Goal: Task Accomplishment & Management: Manage account settings

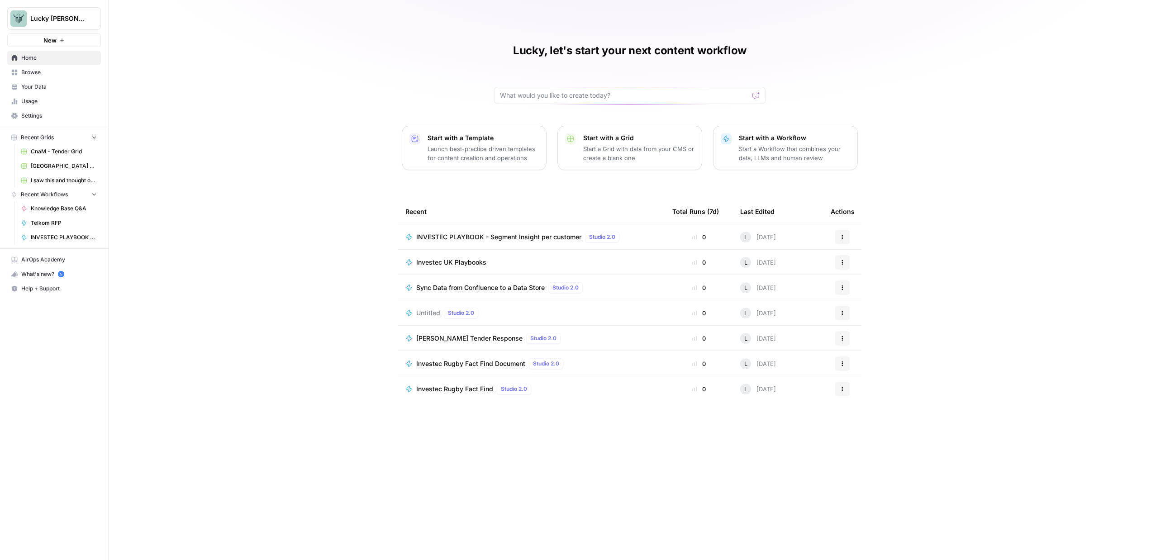
click at [448, 81] on div "Lucky, let's start your next content workflow Start with a Template Launch best…" at bounding box center [630, 280] width 1043 height 560
click at [524, 149] on p "Launch best-practice driven templates for content creation and operations" at bounding box center [483, 153] width 111 height 18
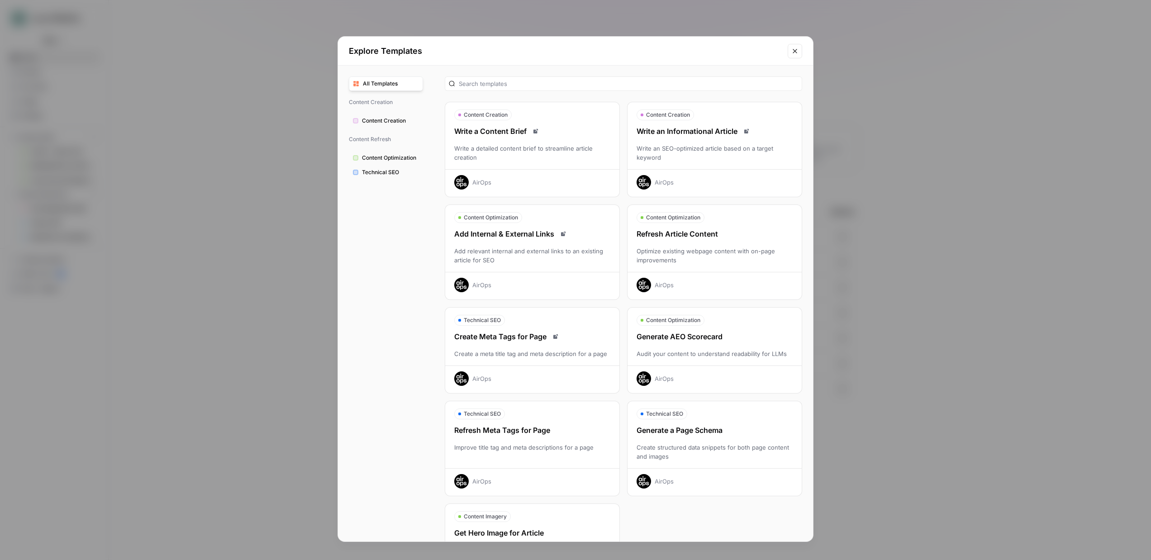
click at [794, 49] on icon "Close modal" at bounding box center [795, 51] width 7 height 7
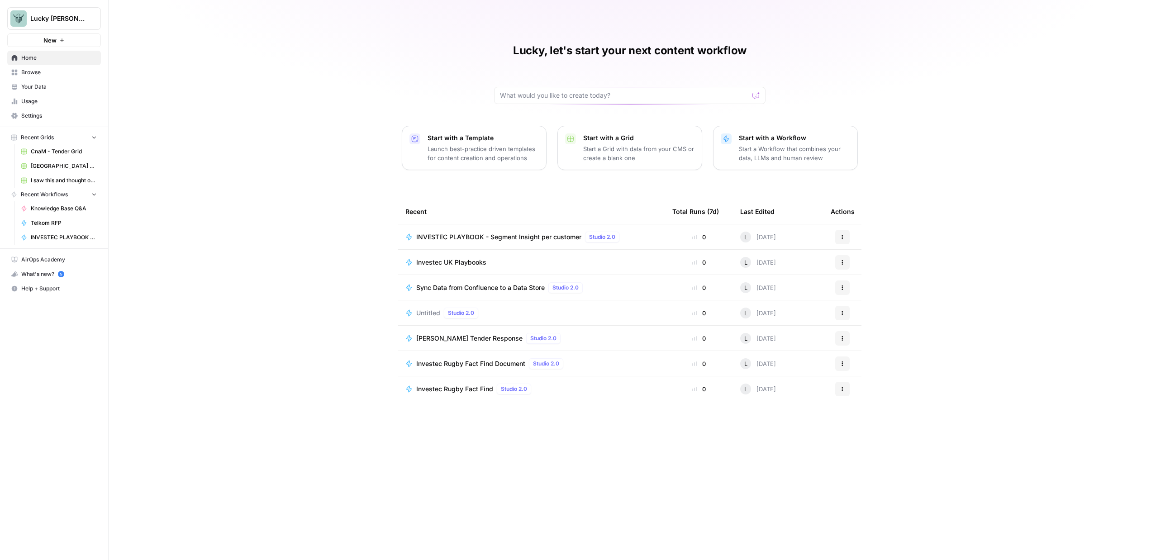
click at [992, 216] on div "Lucky, let's start your next content workflow Start with a Template Launch best…" at bounding box center [630, 280] width 1043 height 560
click at [692, 158] on p "Start a Grid with data from your CMS or create a blank one" at bounding box center [638, 153] width 111 height 18
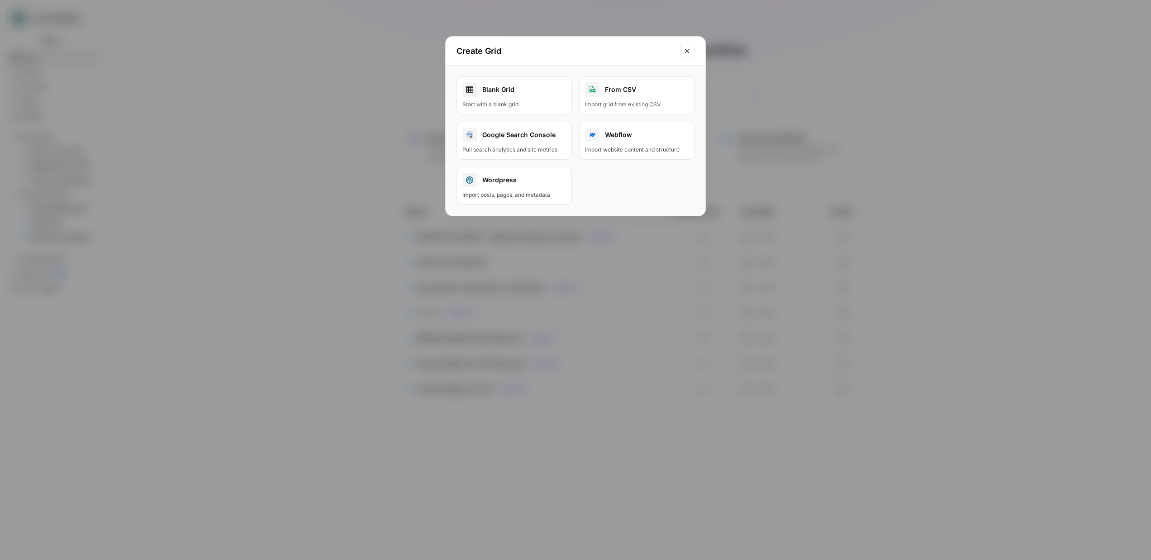
click at [791, 157] on div "Create Grid Blank Grid Start with a blank grid From CSV Import grid from existi…" at bounding box center [575, 280] width 1151 height 560
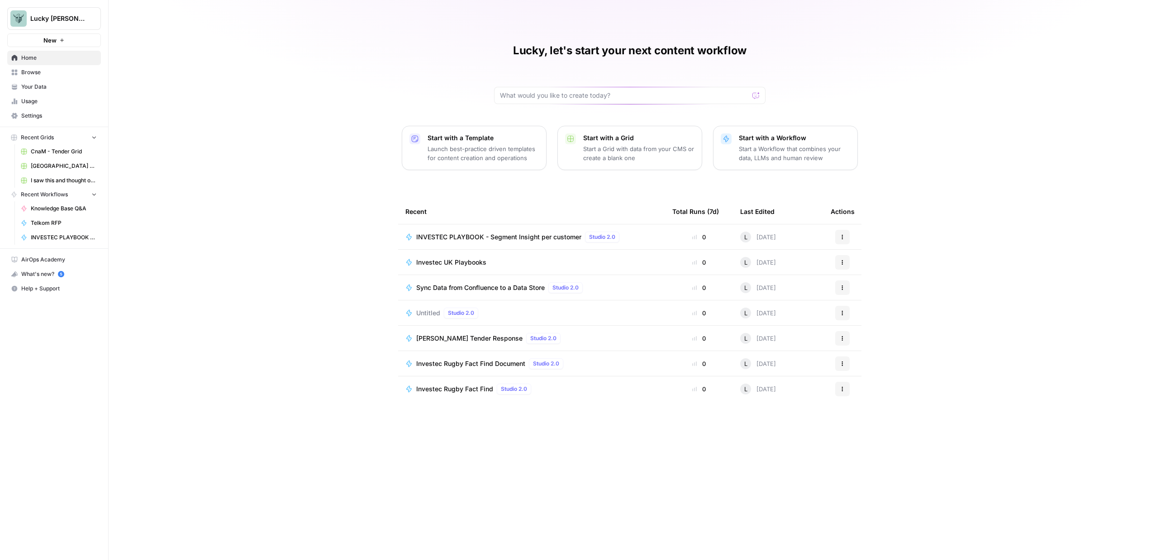
click at [781, 151] on p "Start a Workflow that combines your data, LLMs and human review" at bounding box center [794, 153] width 111 height 18
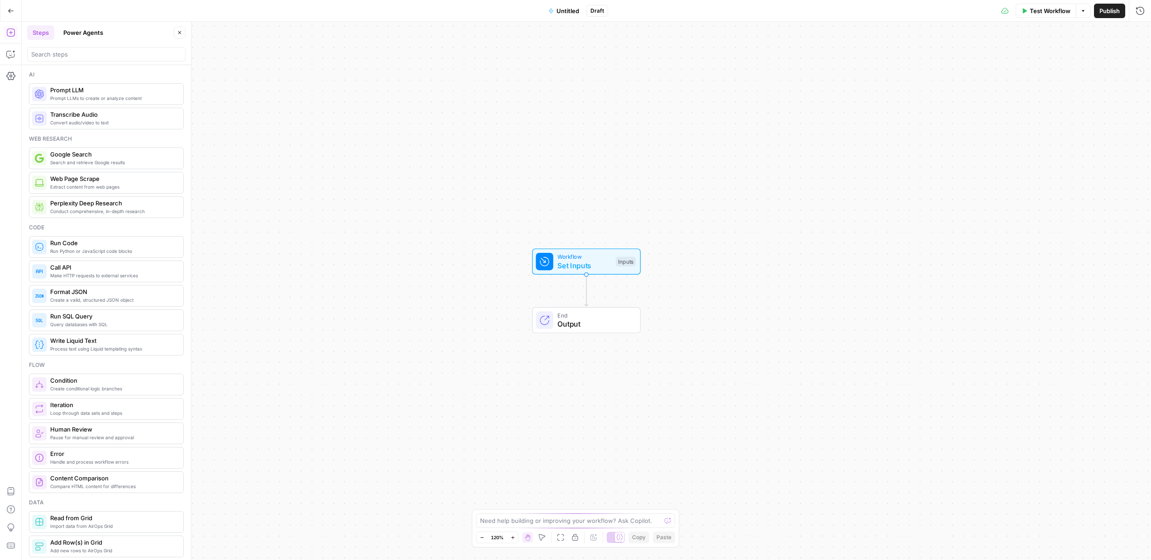
click at [8, 13] on icon "button" at bounding box center [11, 11] width 6 height 6
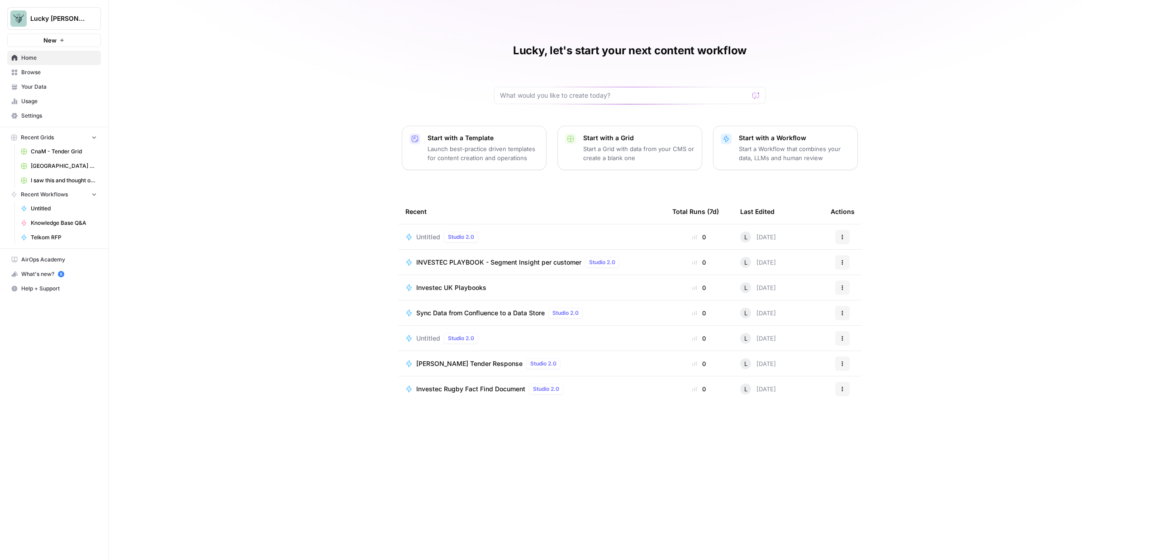
click at [34, 115] on span "Settings" at bounding box center [59, 116] width 76 height 8
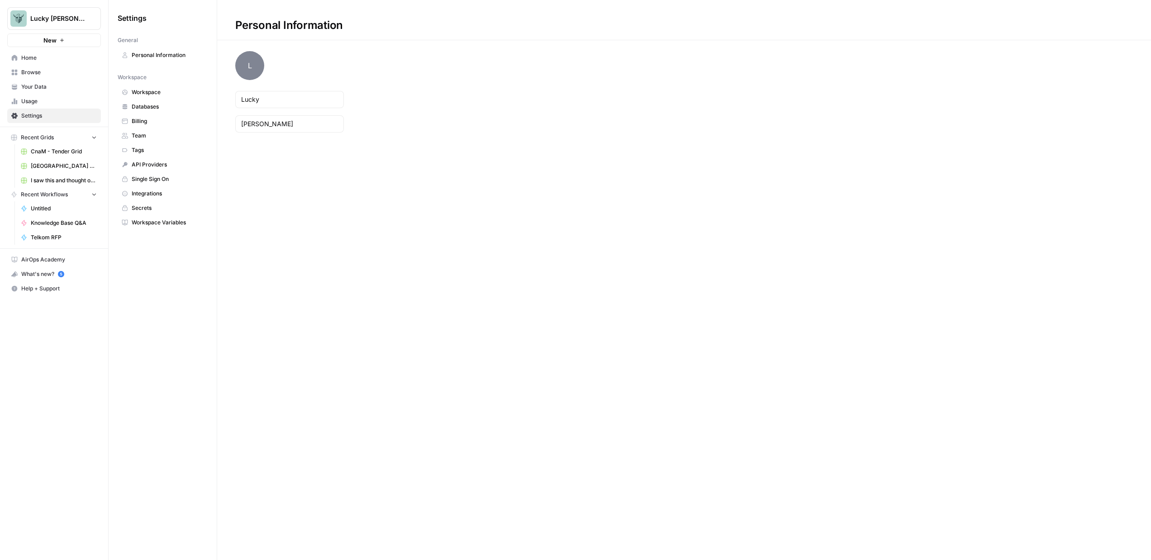
click at [145, 134] on span "Team" at bounding box center [168, 136] width 72 height 8
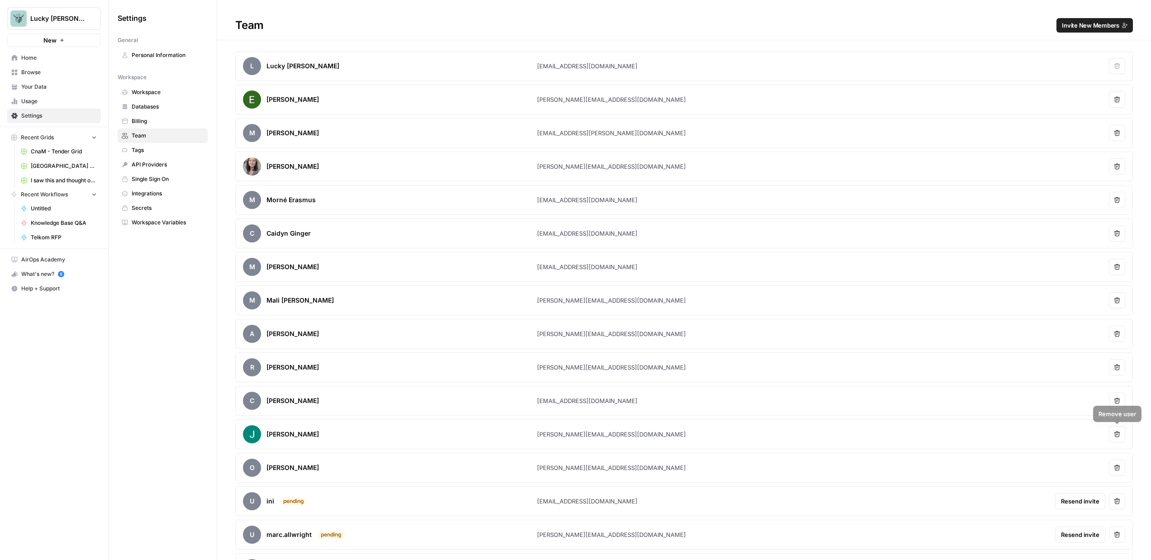
click at [1048, 434] on icon "button" at bounding box center [1117, 434] width 6 height 6
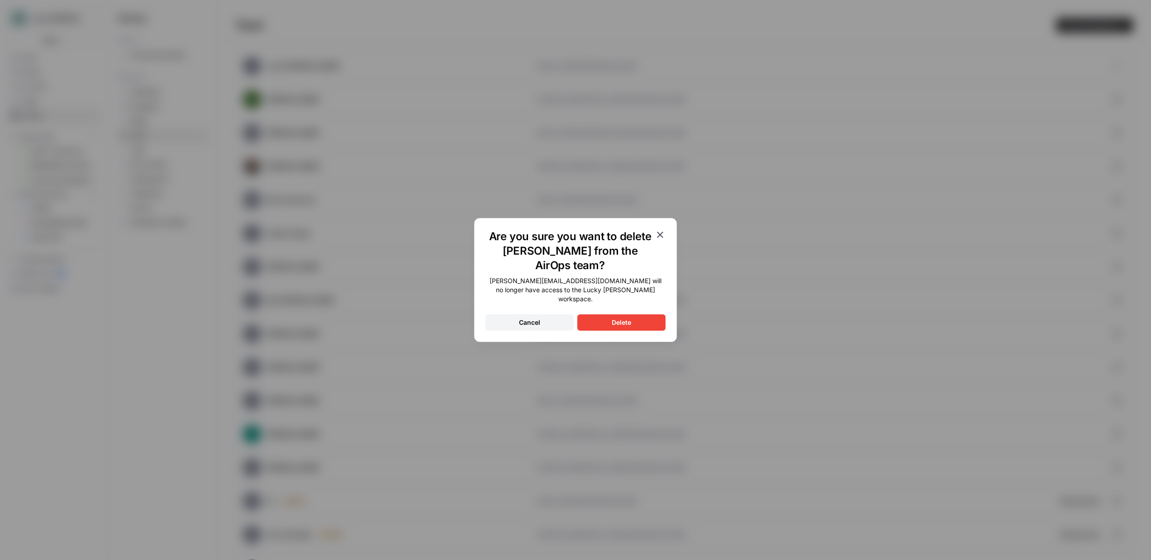
click at [616, 318] on div "Delete" at bounding box center [621, 322] width 19 height 9
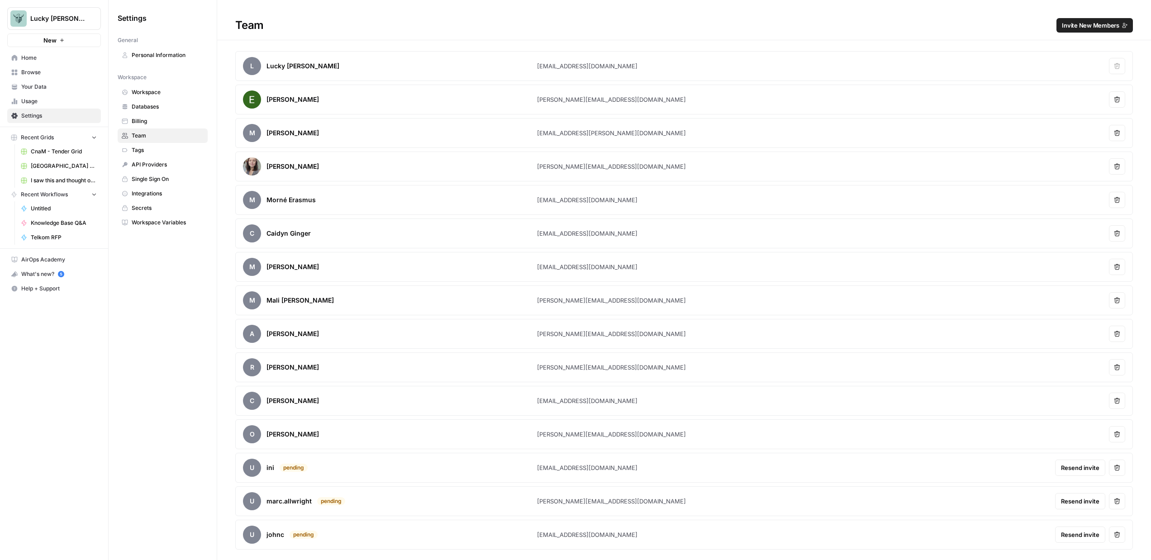
click at [1048, 469] on button "Remove user" at bounding box center [1117, 468] width 16 height 16
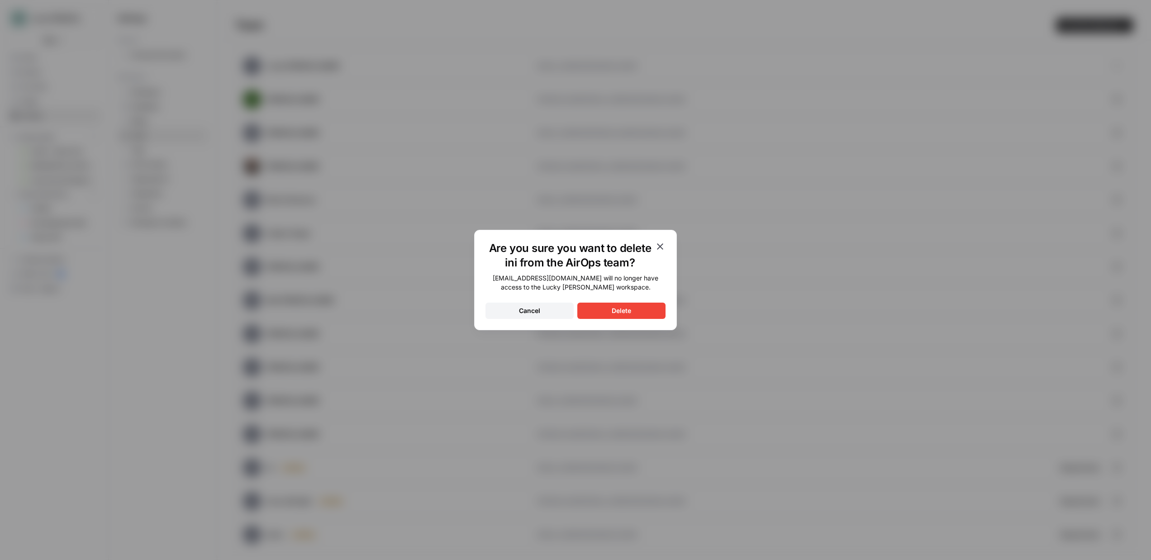
click at [660, 305] on button "Delete" at bounding box center [621, 311] width 88 height 16
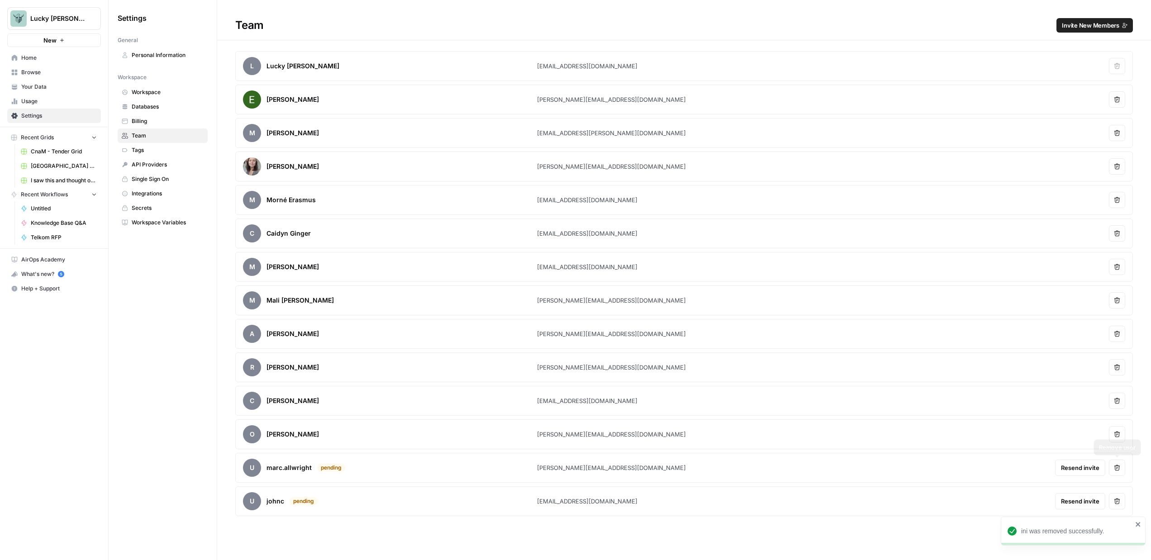
click at [1048, 469] on icon "button" at bounding box center [1117, 468] width 6 height 6
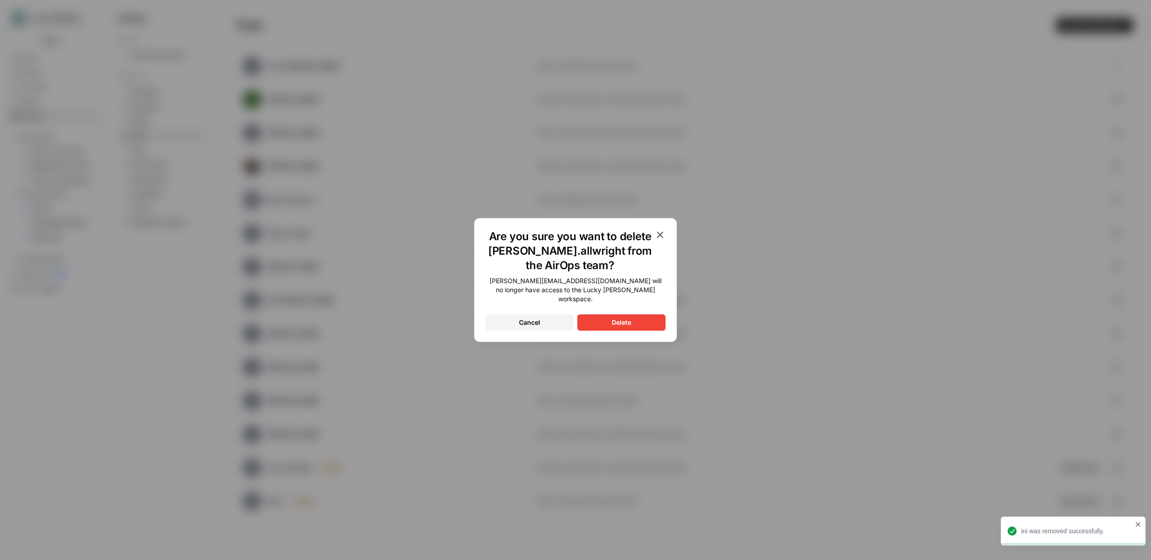
click at [628, 318] on div "Delete" at bounding box center [621, 322] width 19 height 9
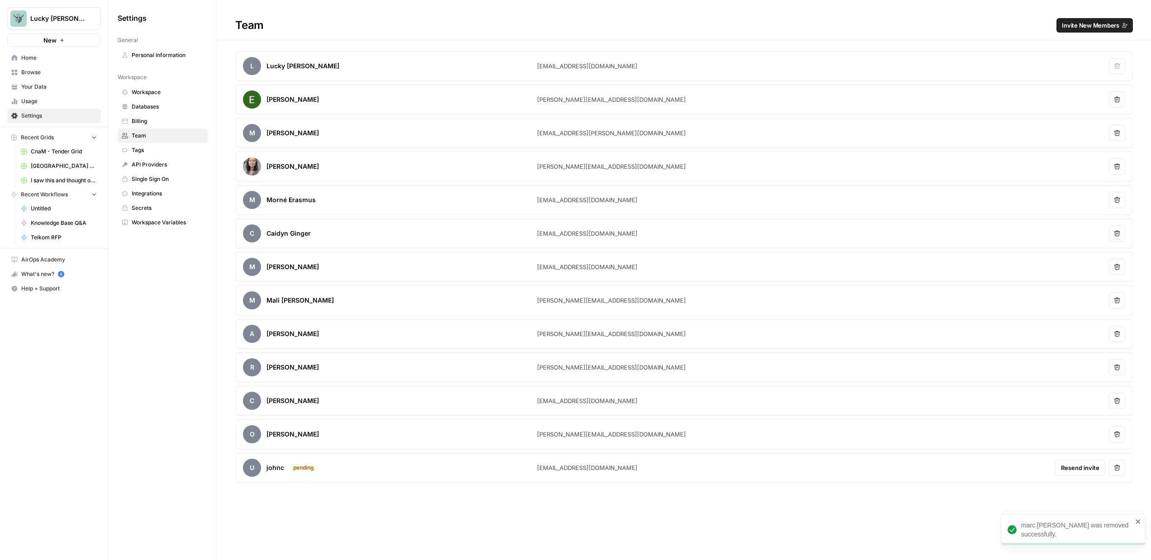
click at [1048, 470] on button "Remove user" at bounding box center [1117, 468] width 16 height 16
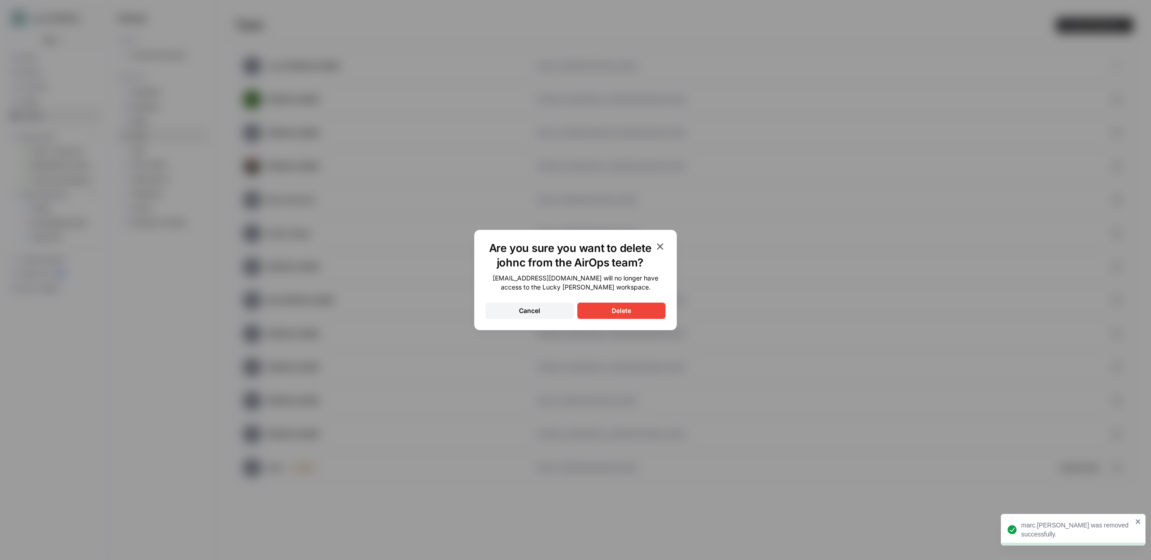
click at [638, 314] on button "Delete" at bounding box center [621, 311] width 88 height 16
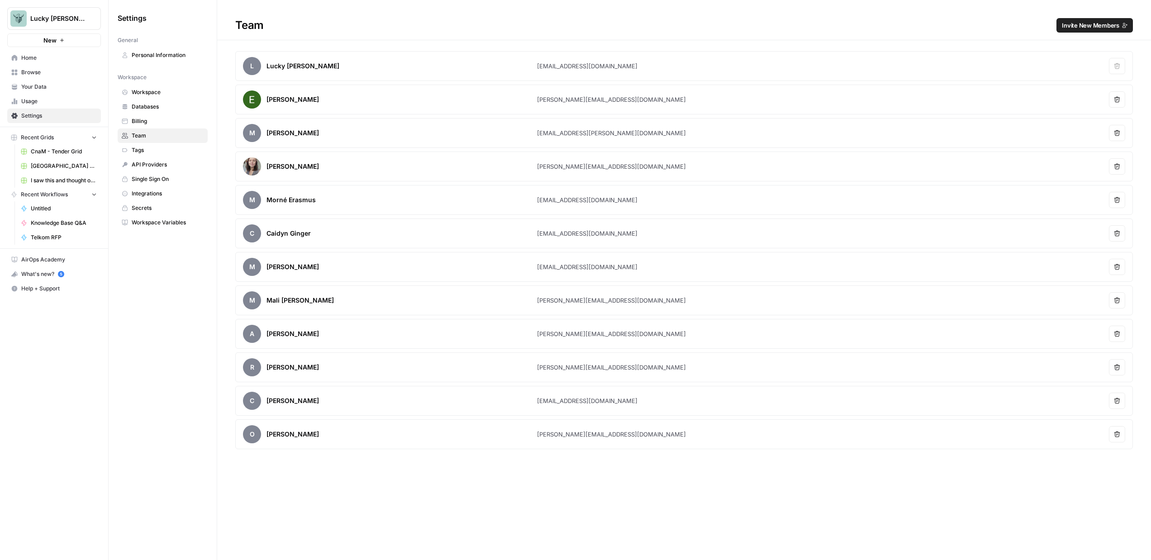
click at [1048, 134] on icon "button" at bounding box center [1117, 133] width 6 height 6
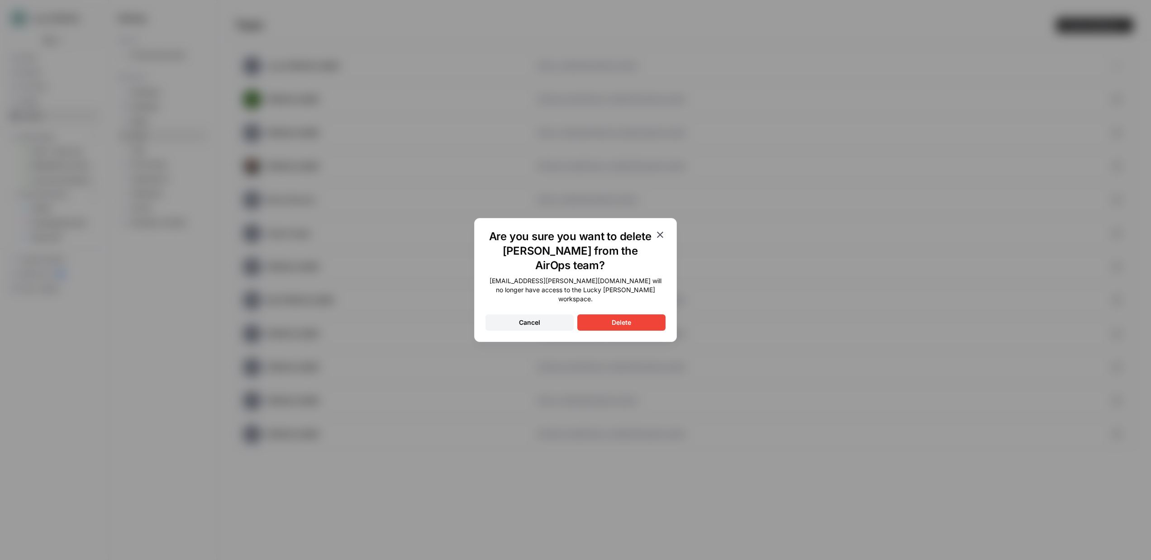
drag, startPoint x: 628, startPoint y: 320, endPoint x: 635, endPoint y: 320, distance: 6.3
click at [628, 320] on div "Delete" at bounding box center [621, 322] width 19 height 9
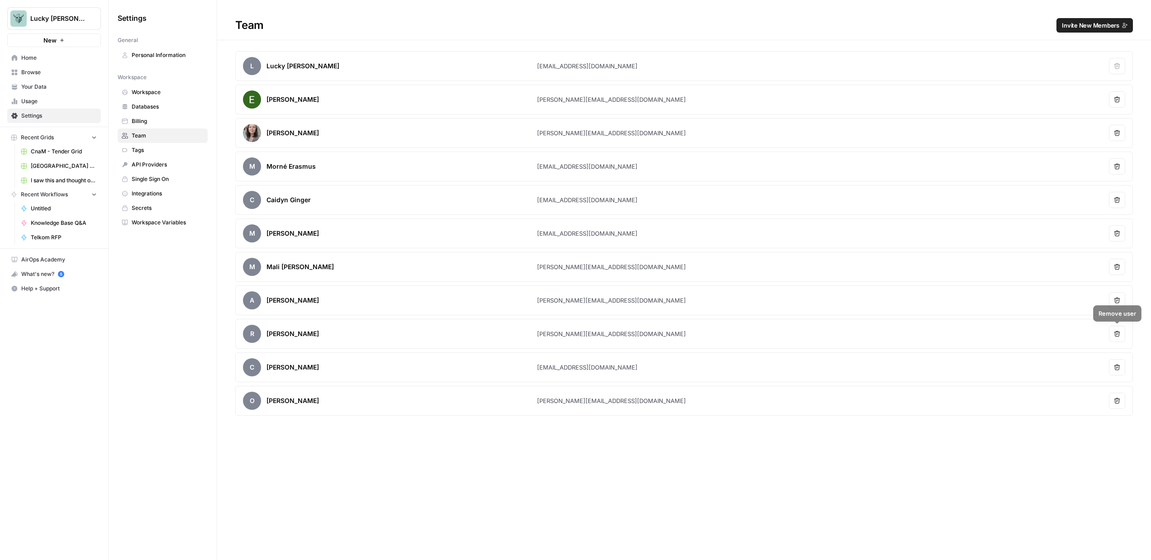
click at [1048, 333] on icon "button" at bounding box center [1118, 334] width 6 height 6
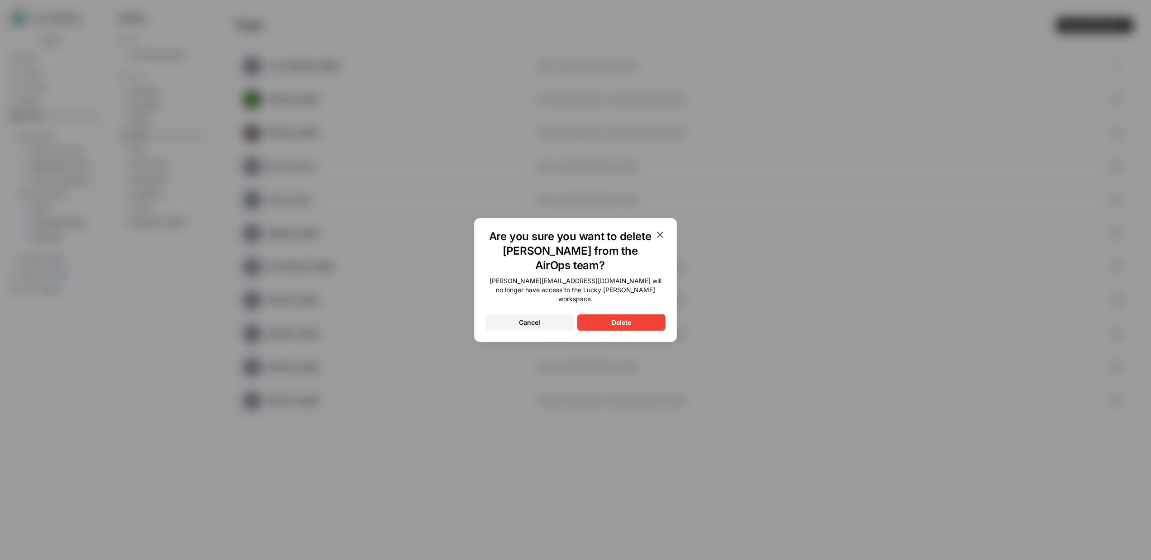
click at [652, 317] on button "Delete" at bounding box center [621, 323] width 88 height 16
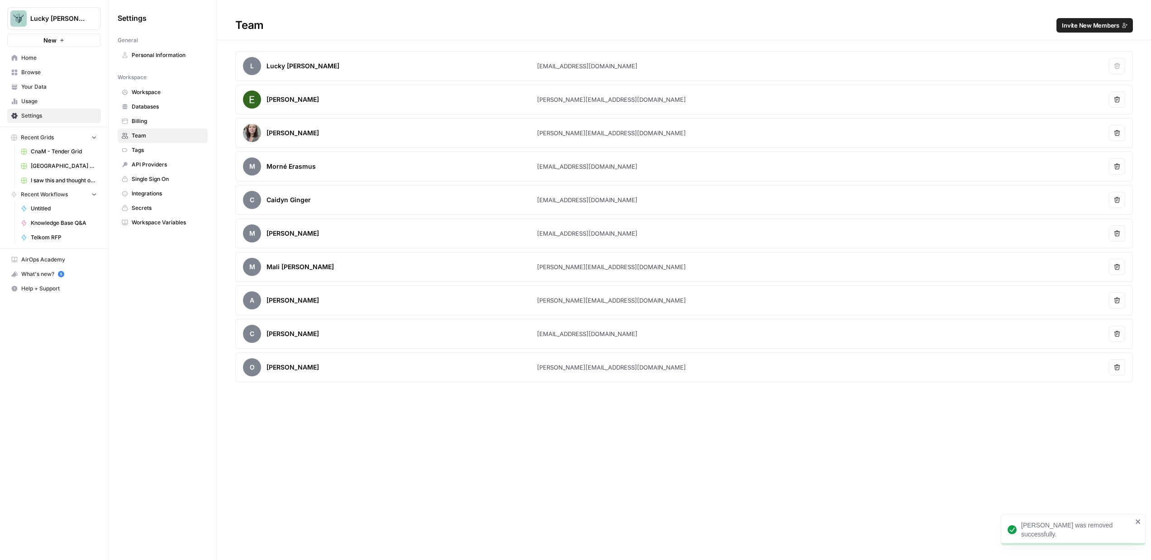
click at [1048, 369] on icon "button" at bounding box center [1117, 367] width 6 height 6
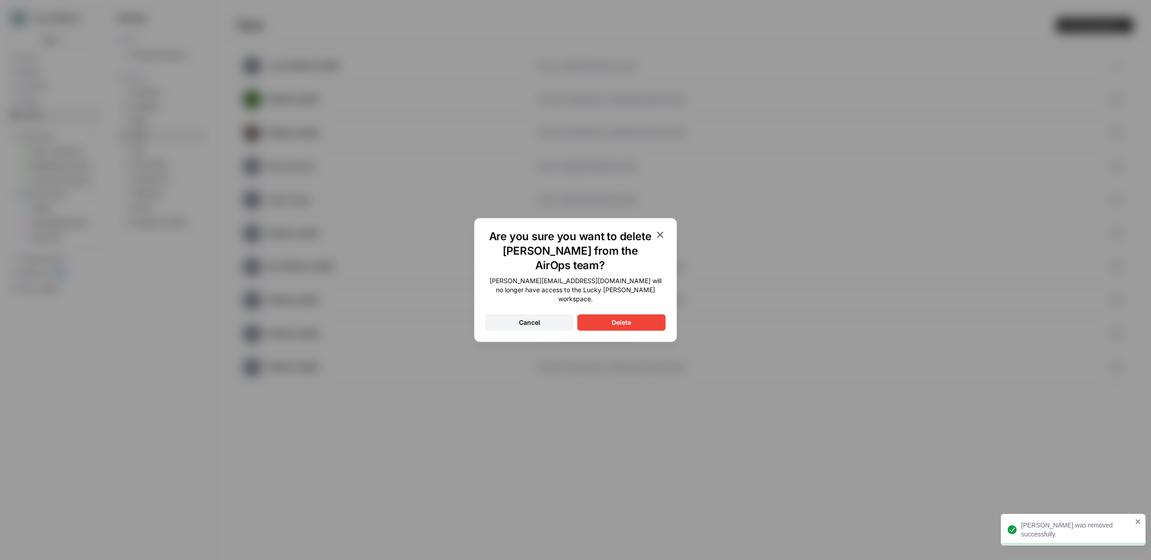
click at [606, 315] on button "Delete" at bounding box center [621, 323] width 88 height 16
